Goal: Task Accomplishment & Management: Manage account settings

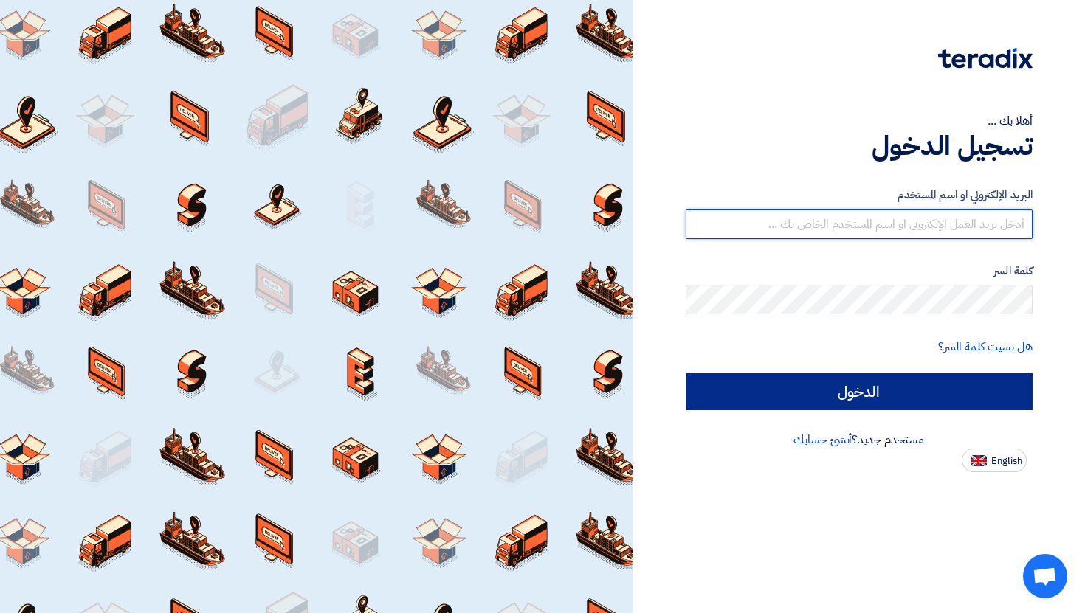
type input "[PERSON_NAME][EMAIL_ADDRESS][DOMAIN_NAME]"
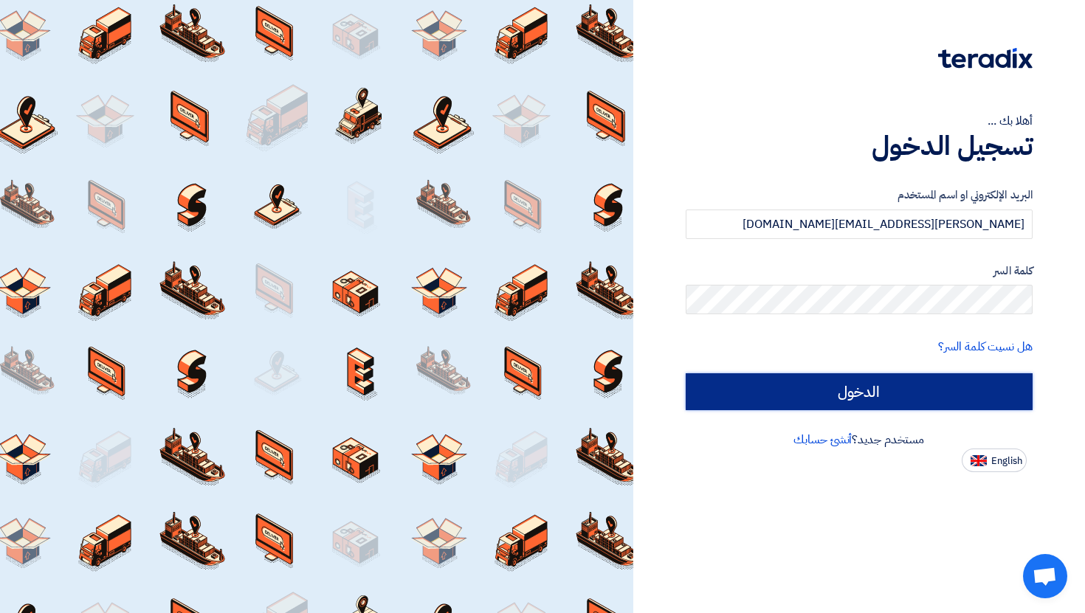
click at [787, 390] on input "الدخول" at bounding box center [860, 392] width 348 height 37
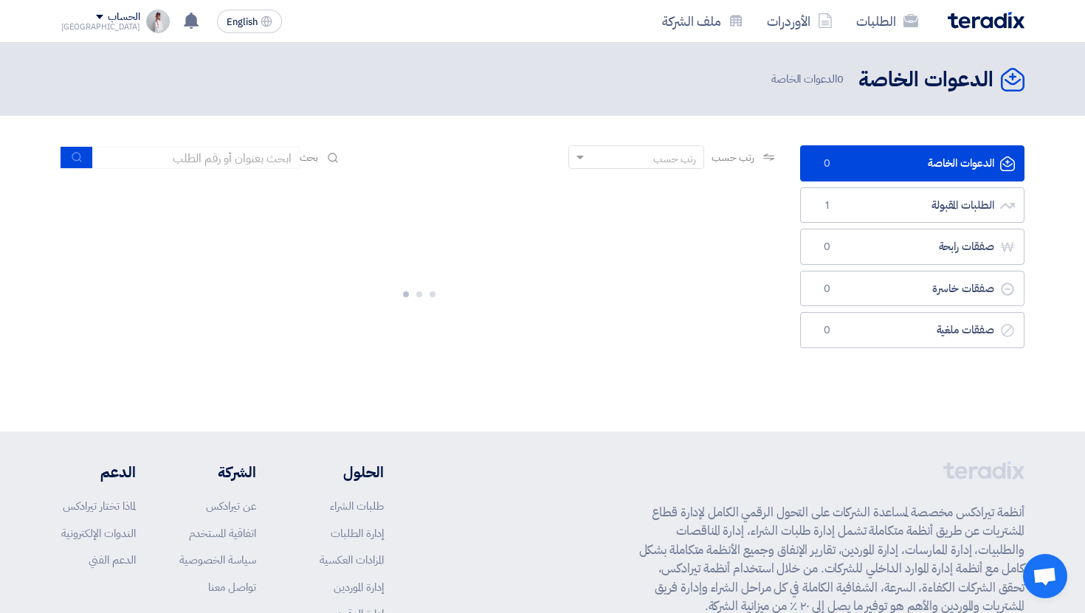
click at [146, 22] on img at bounding box center [158, 22] width 24 height 24
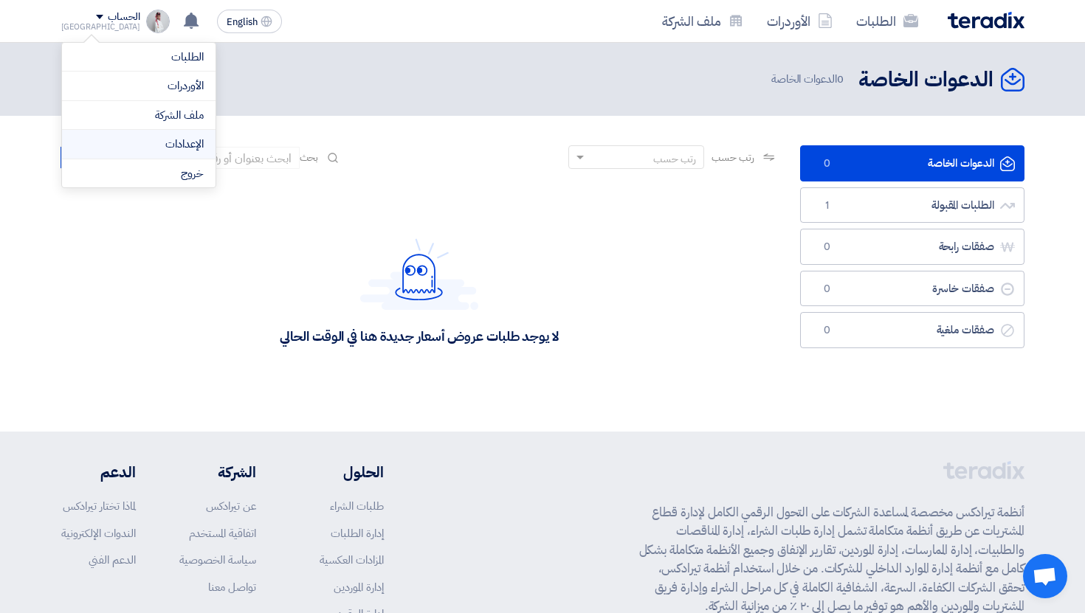
click at [196, 149] on link "الإعدادات" at bounding box center [139, 144] width 130 height 17
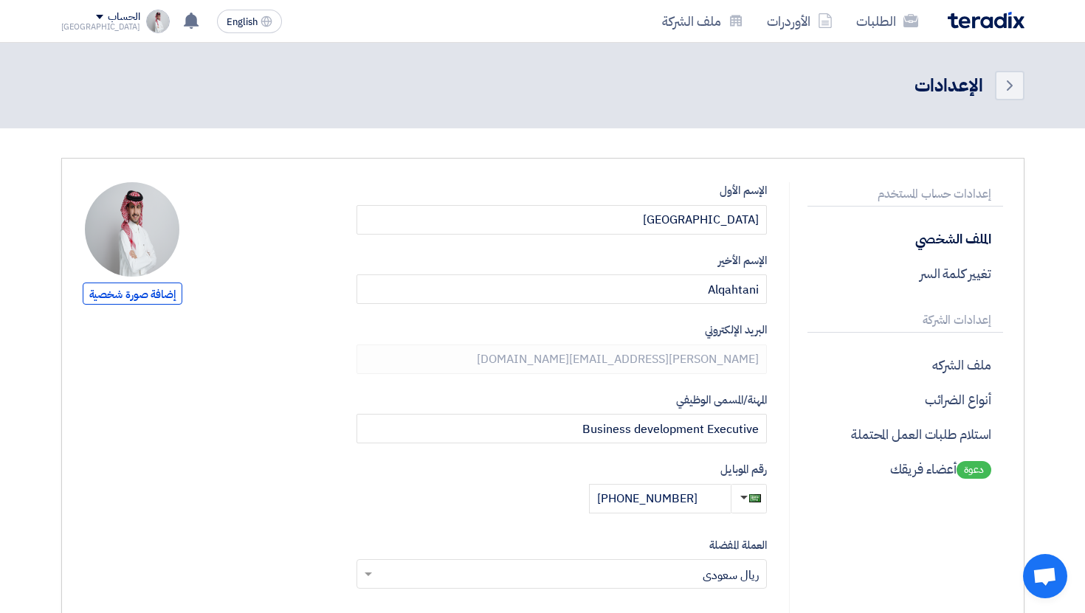
click at [130, 253] on img at bounding box center [132, 229] width 94 height 94
click at [143, 306] on div "إضافة صورة شخصية" at bounding box center [133, 245] width 100 height 126
click at [148, 288] on span "إضافة صورة شخصية" at bounding box center [133, 294] width 100 height 22
type input "C:\fakepath\Image [DATE] 4.37 PM.jpeg"
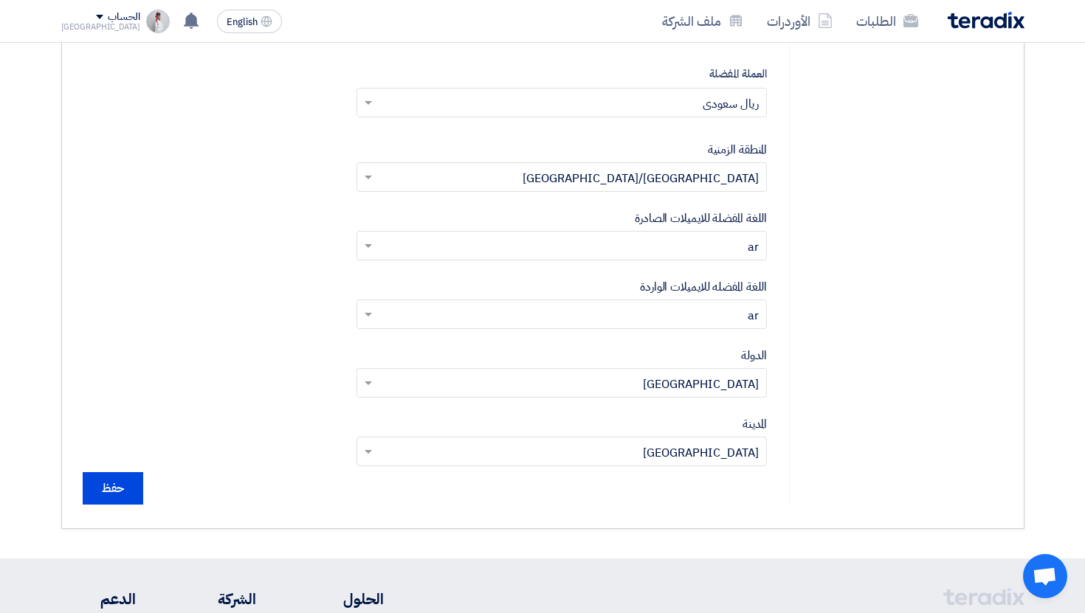
scroll to position [474, 0]
click at [114, 477] on input "حفظ" at bounding box center [113, 486] width 61 height 32
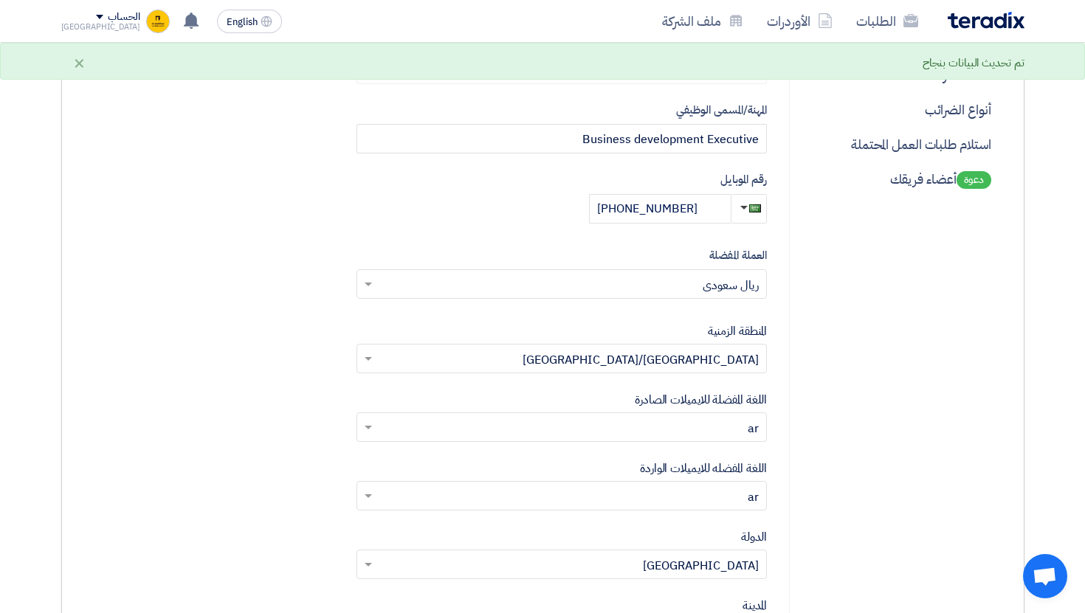
scroll to position [0, 0]
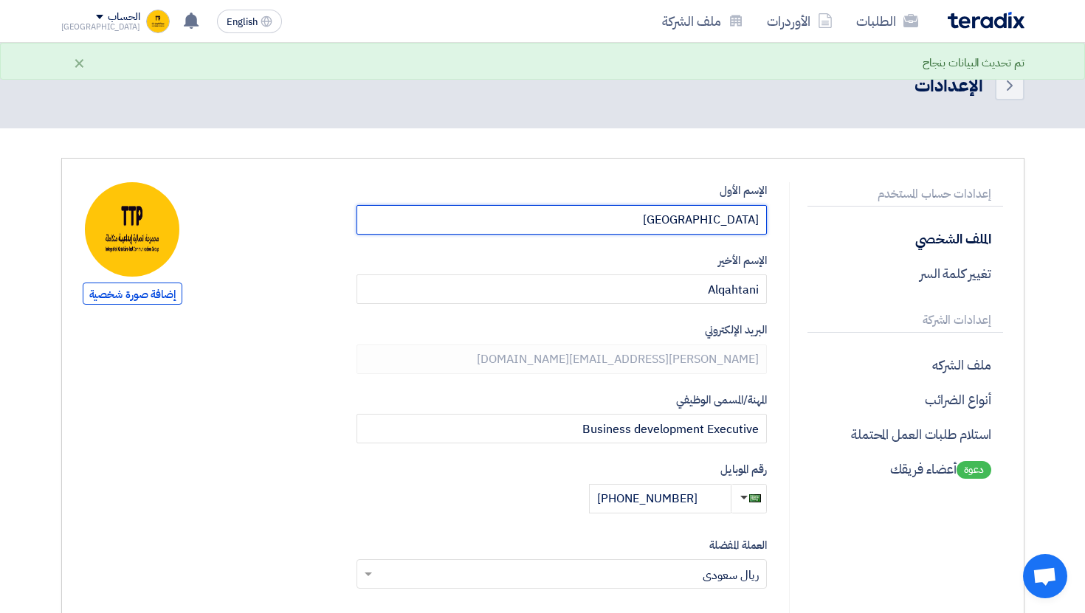
click at [659, 224] on input "[GEOGRAPHIC_DATA]" at bounding box center [562, 220] width 411 height 30
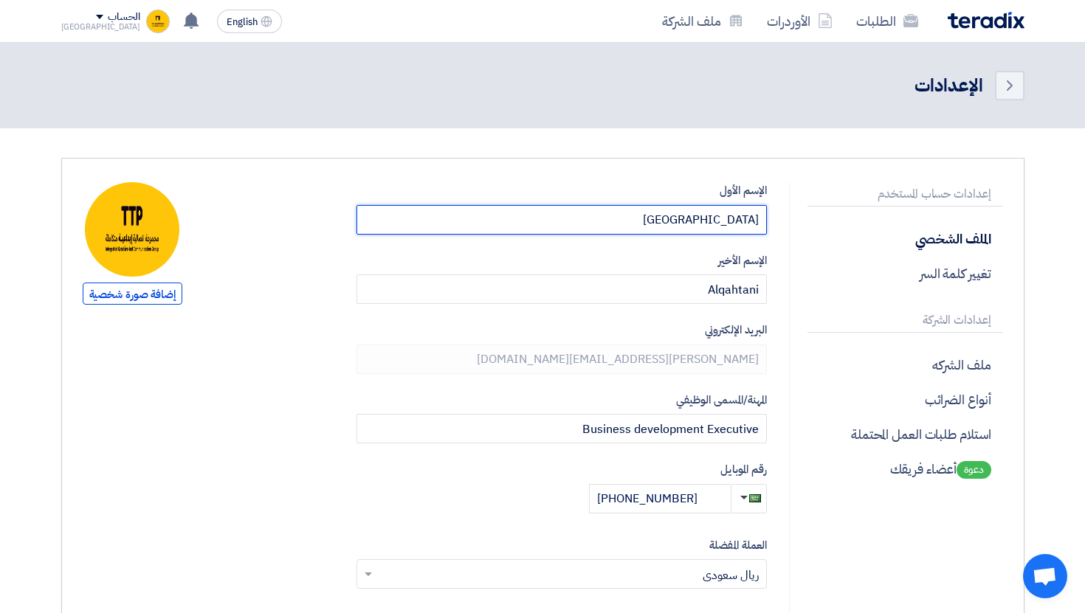
click at [726, 216] on input "[GEOGRAPHIC_DATA]" at bounding box center [562, 220] width 411 height 30
type input "ف"
type input "TTP"
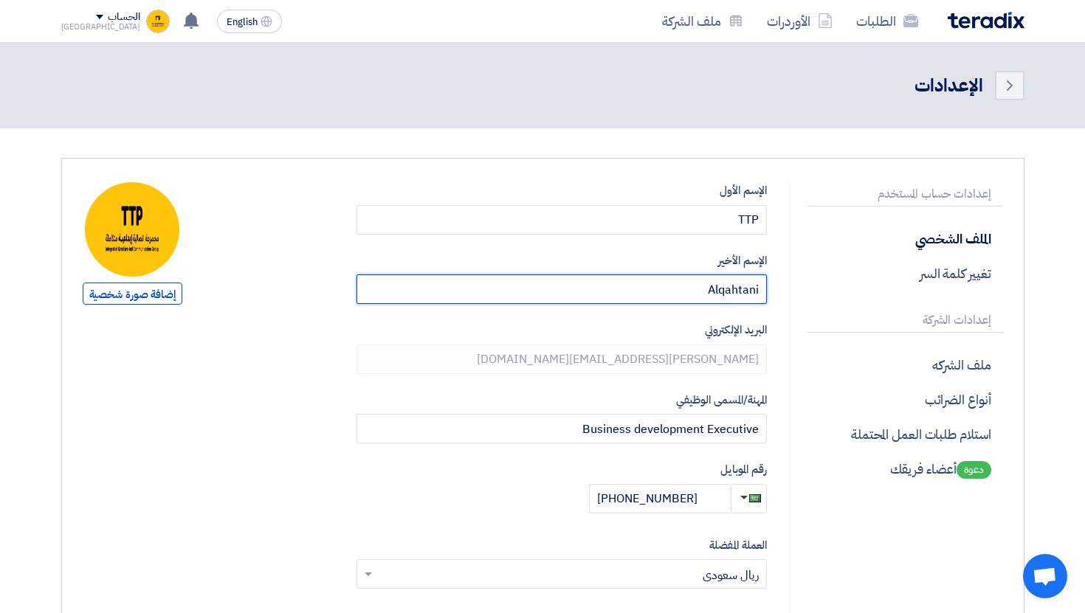
click at [729, 294] on input "Alqahtani" at bounding box center [562, 290] width 411 height 30
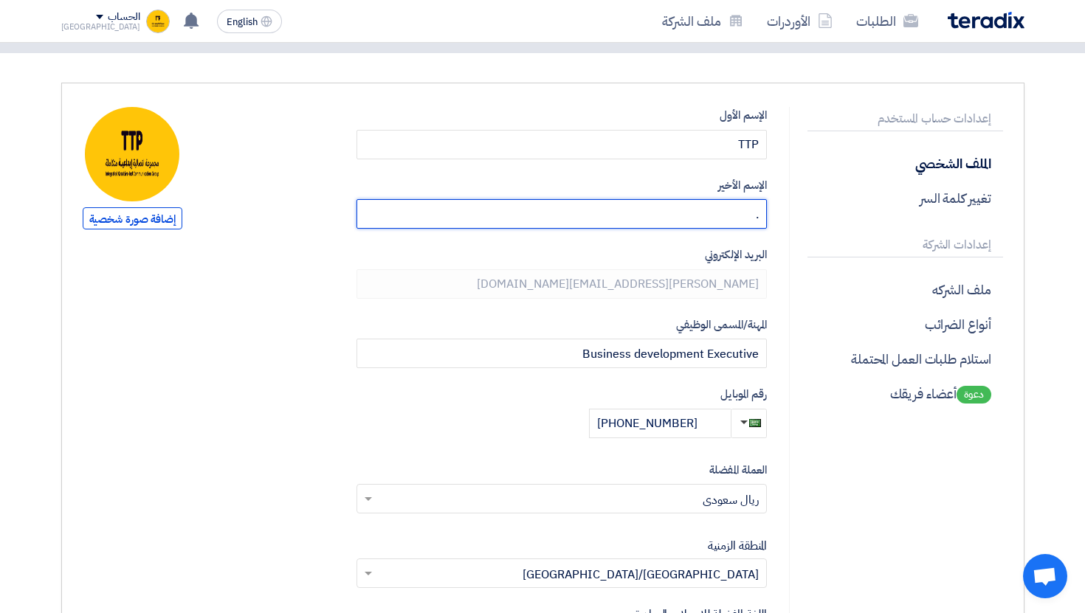
scroll to position [84, 0]
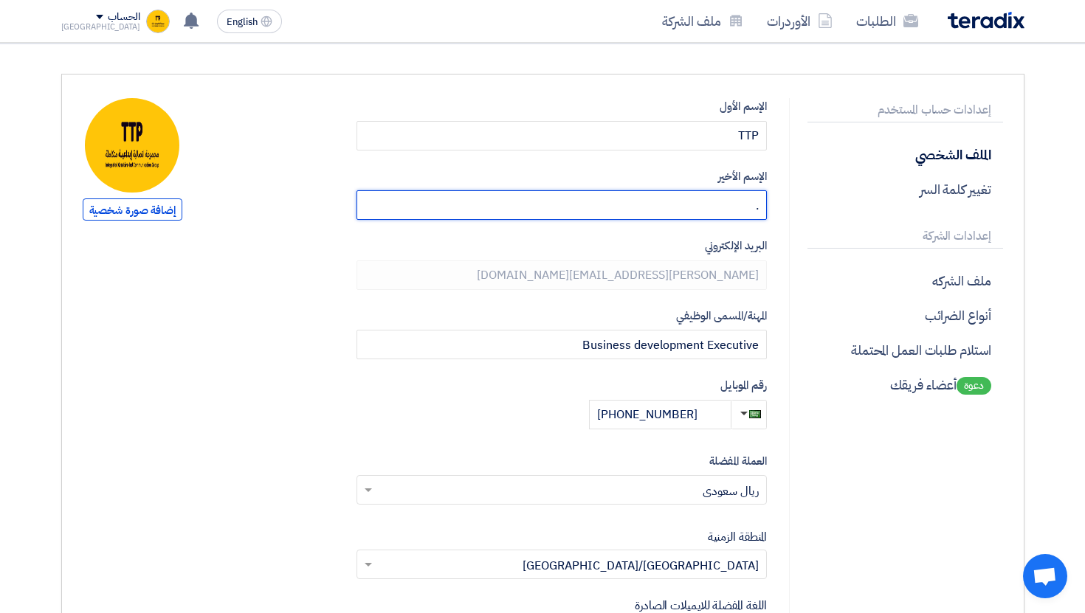
type input "."
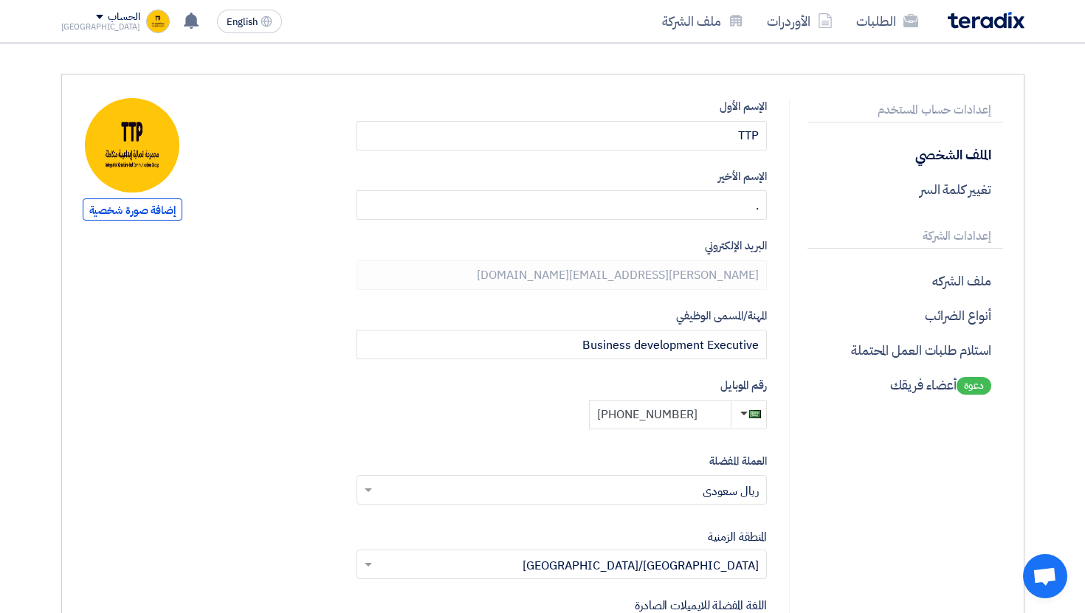
click at [697, 412] on input "[PHONE_NUMBER]" at bounding box center [660, 415] width 142 height 30
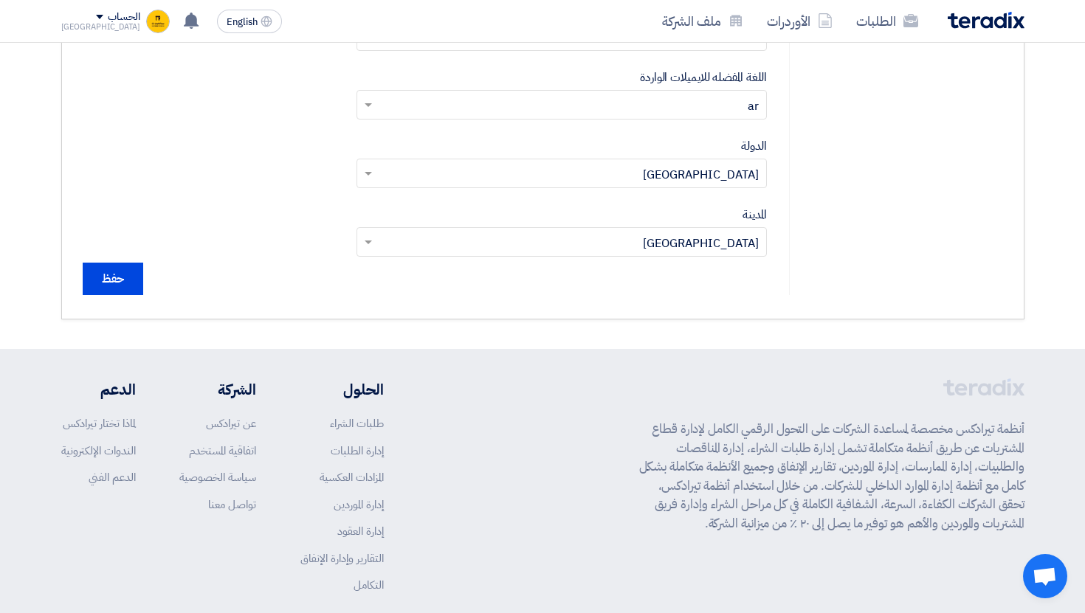
scroll to position [692, 0]
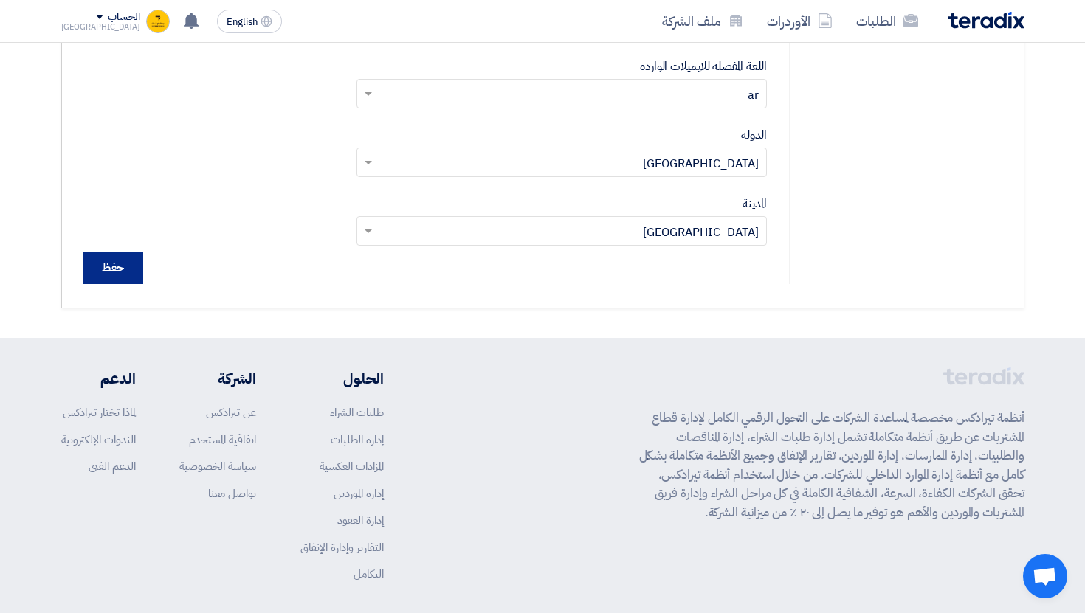
type input "[PHONE_NUMBER]"
click at [123, 279] on input "حفظ" at bounding box center [113, 268] width 61 height 32
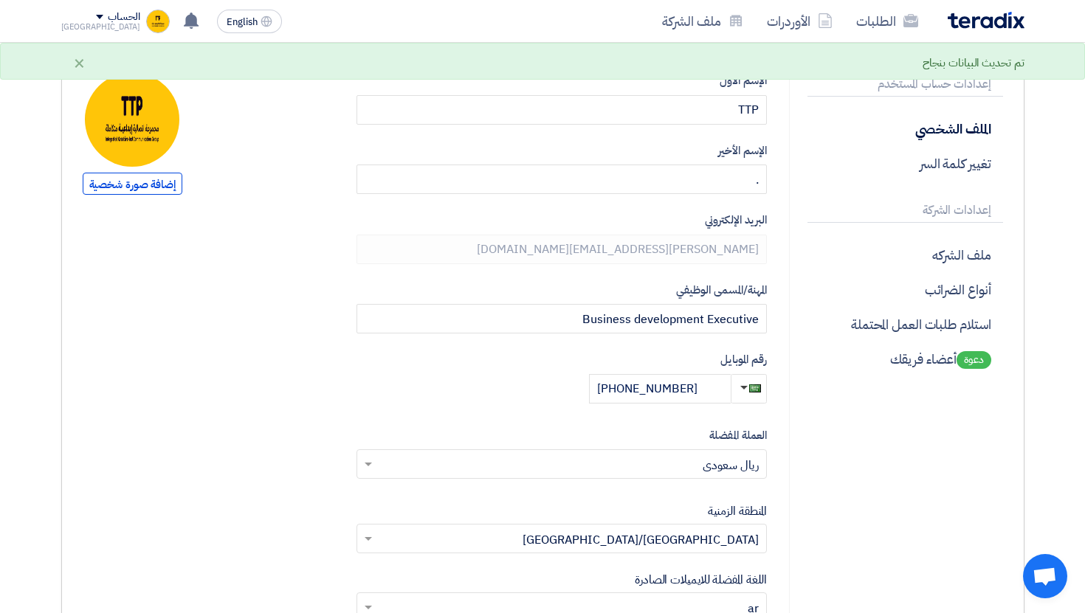
scroll to position [0, 0]
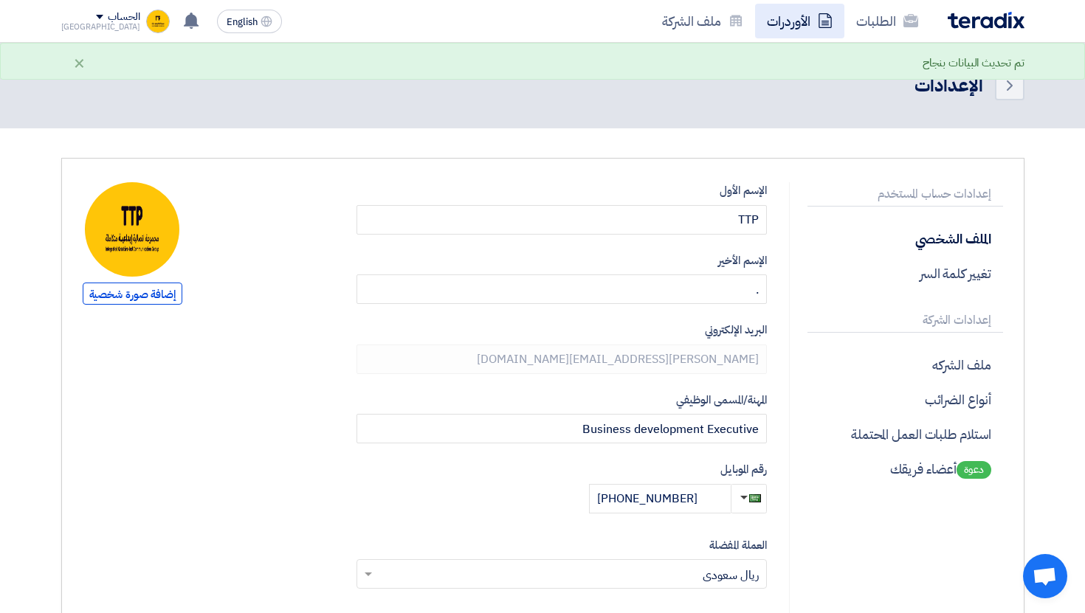
click at [815, 20] on link "الأوردرات" at bounding box center [799, 21] width 89 height 35
